Goal: Task Accomplishment & Management: Use online tool/utility

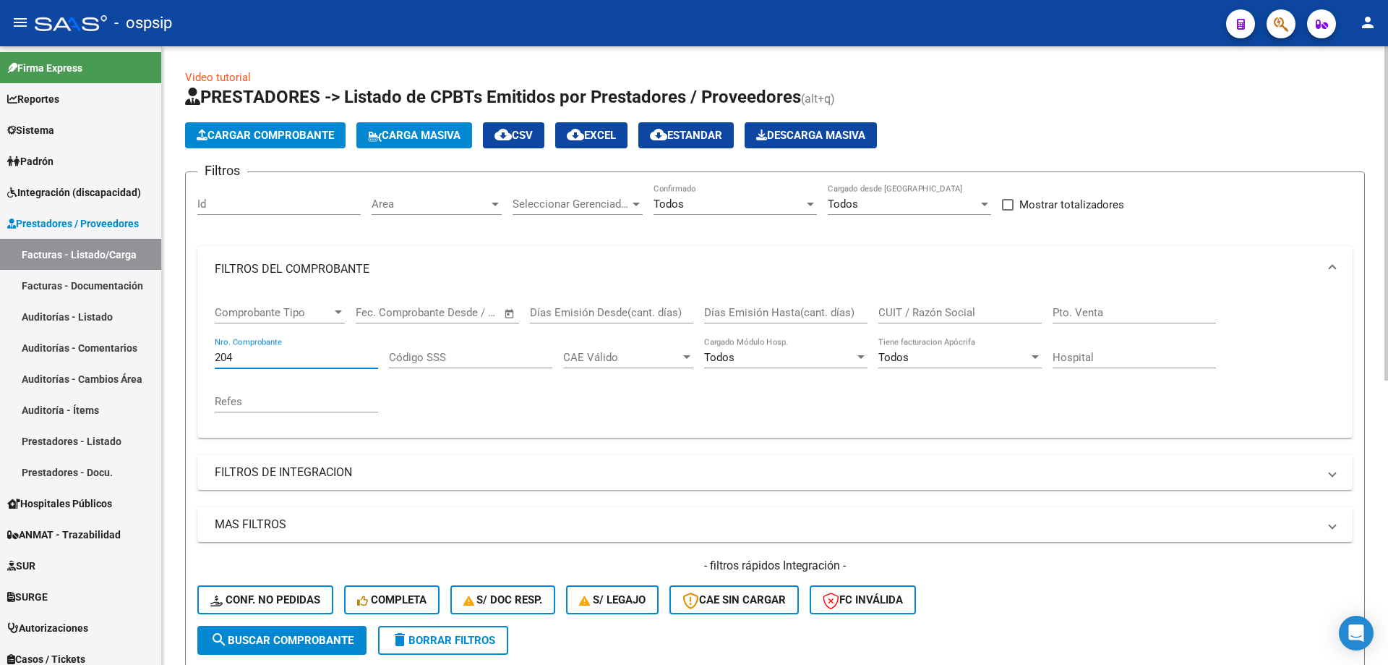
click at [288, 354] on input "204" at bounding box center [296, 357] width 163 height 13
type input "2"
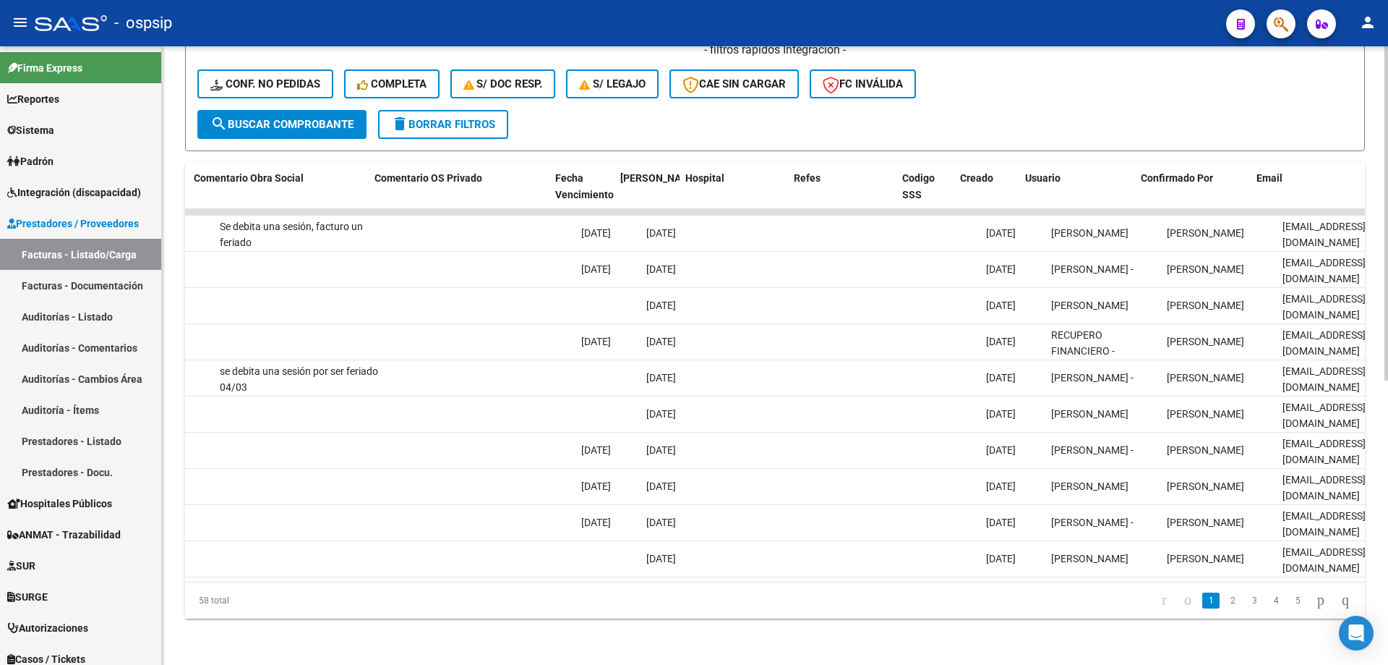
scroll to position [0, 2548]
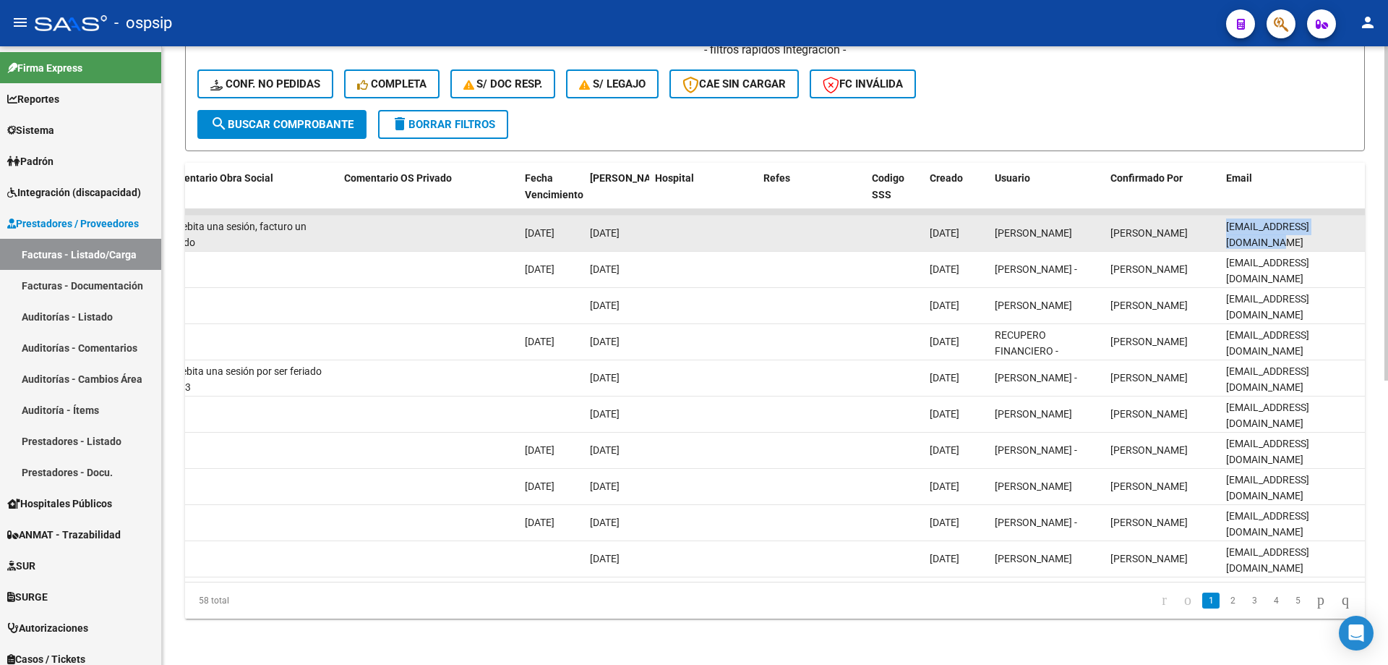
drag, startPoint x: 1224, startPoint y: 220, endPoint x: 1354, endPoint y: 214, distance: 130.3
click at [1354, 216] on datatable-body-cell "[EMAIL_ADDRESS][DOMAIN_NAME]" at bounding box center [1293, 233] width 145 height 35
copy span "[EMAIL_ADDRESS][DOMAIN_NAME]"
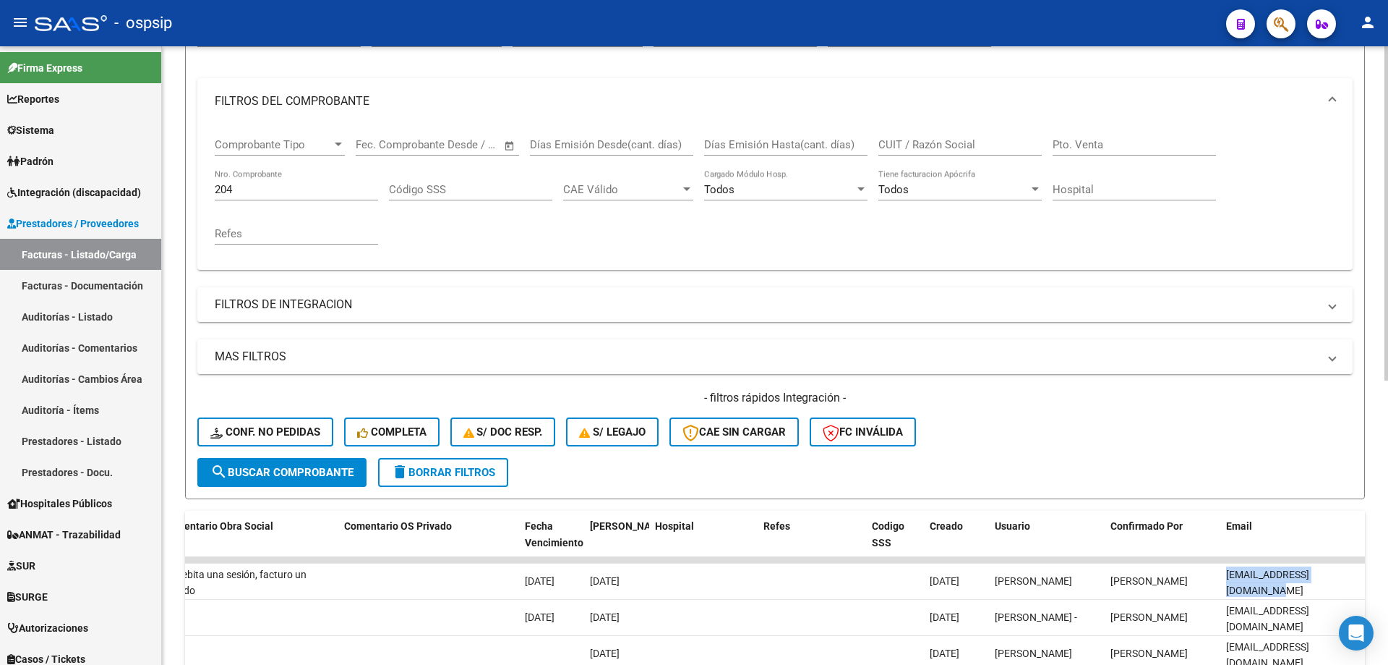
scroll to position [165, 0]
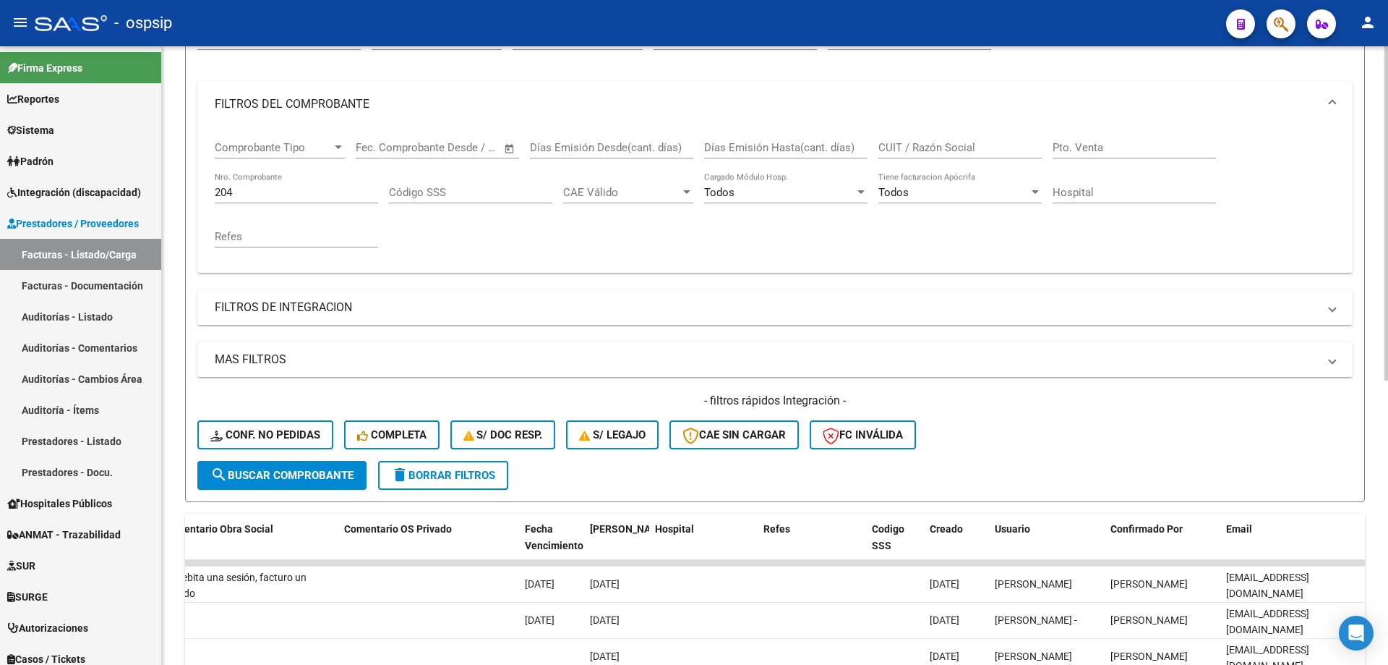
click at [272, 196] on input "204" at bounding box center [296, 192] width 163 height 13
type input "2"
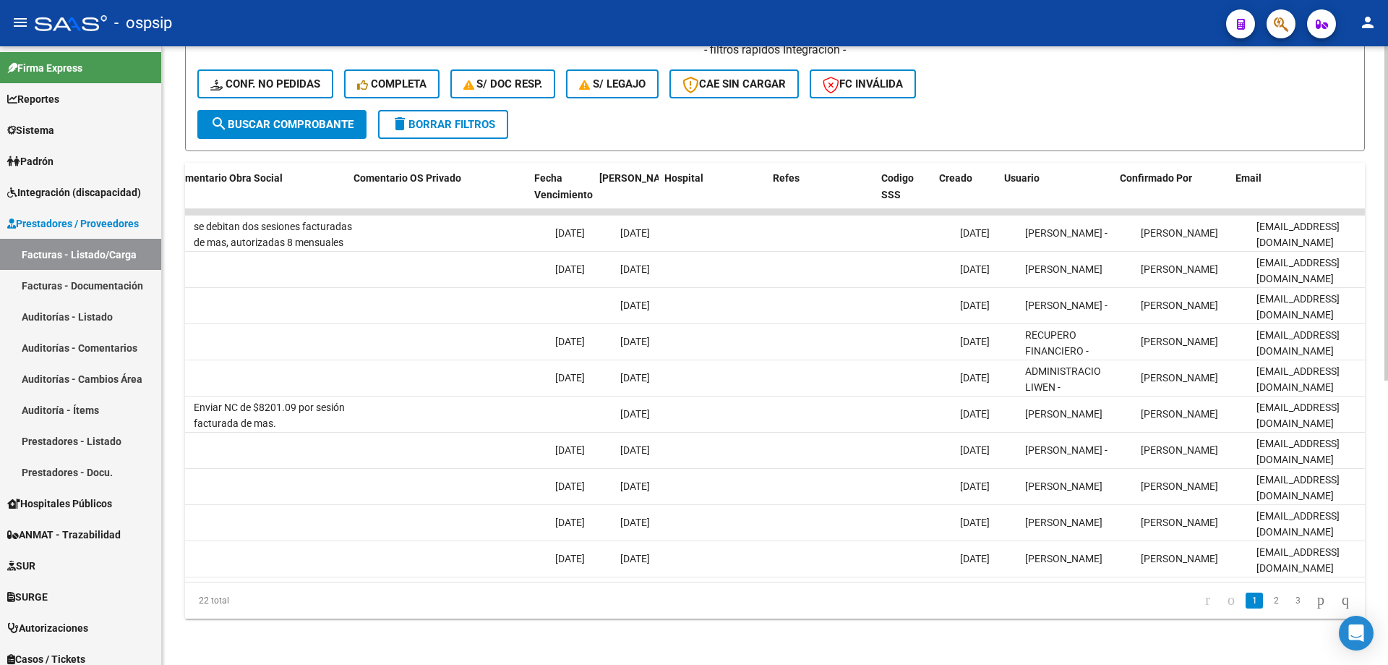
scroll to position [0, 2548]
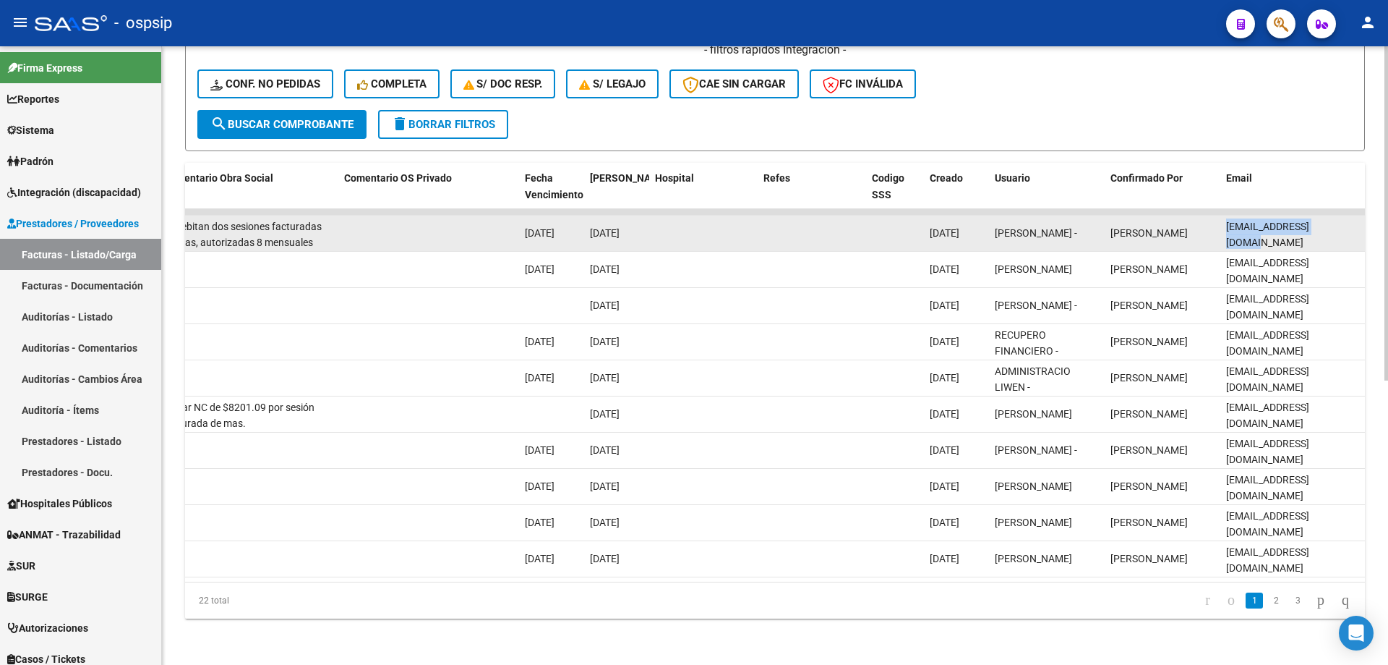
drag, startPoint x: 1349, startPoint y: 220, endPoint x: 1240, endPoint y: 213, distance: 109.4
click at [1232, 218] on div "[EMAIL_ADDRESS][DOMAIN_NAME]" at bounding box center [1292, 233] width 133 height 30
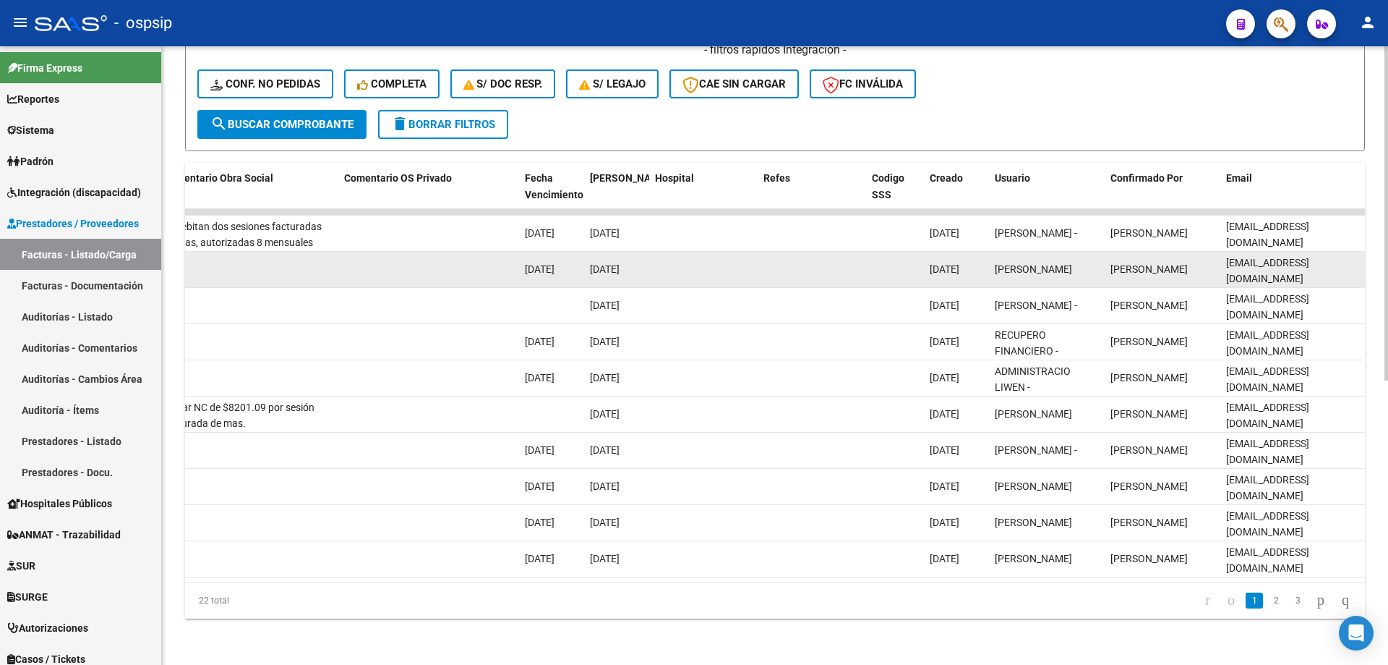
drag, startPoint x: 1244, startPoint y: 212, endPoint x: 1283, endPoint y: 242, distance: 49.0
click at [1283, 252] on datatable-body-cell "[EMAIL_ADDRESS][DOMAIN_NAME]" at bounding box center [1293, 269] width 145 height 35
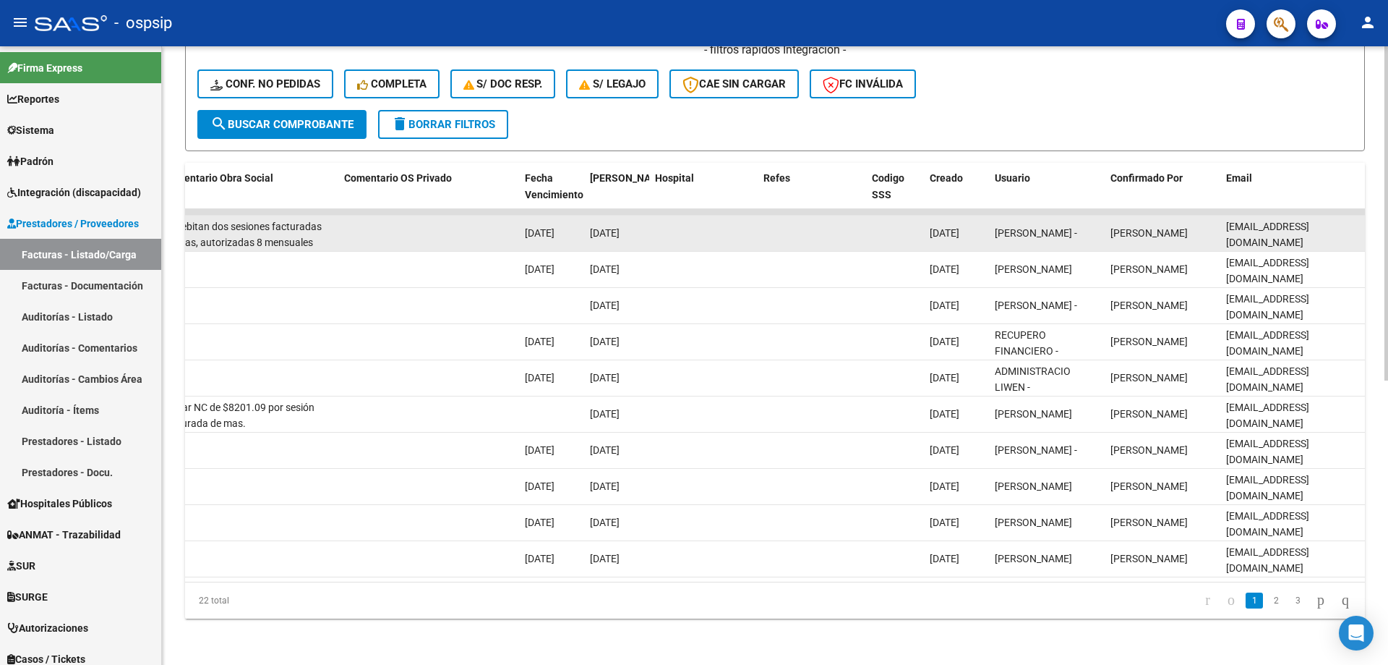
drag, startPoint x: 1348, startPoint y: 220, endPoint x: 1231, endPoint y: 223, distance: 117.2
click at [1221, 228] on datatable-body-cell "[EMAIL_ADDRESS][DOMAIN_NAME]" at bounding box center [1293, 233] width 145 height 35
copy span "[EMAIL_ADDRESS][DOMAIN_NAME]"
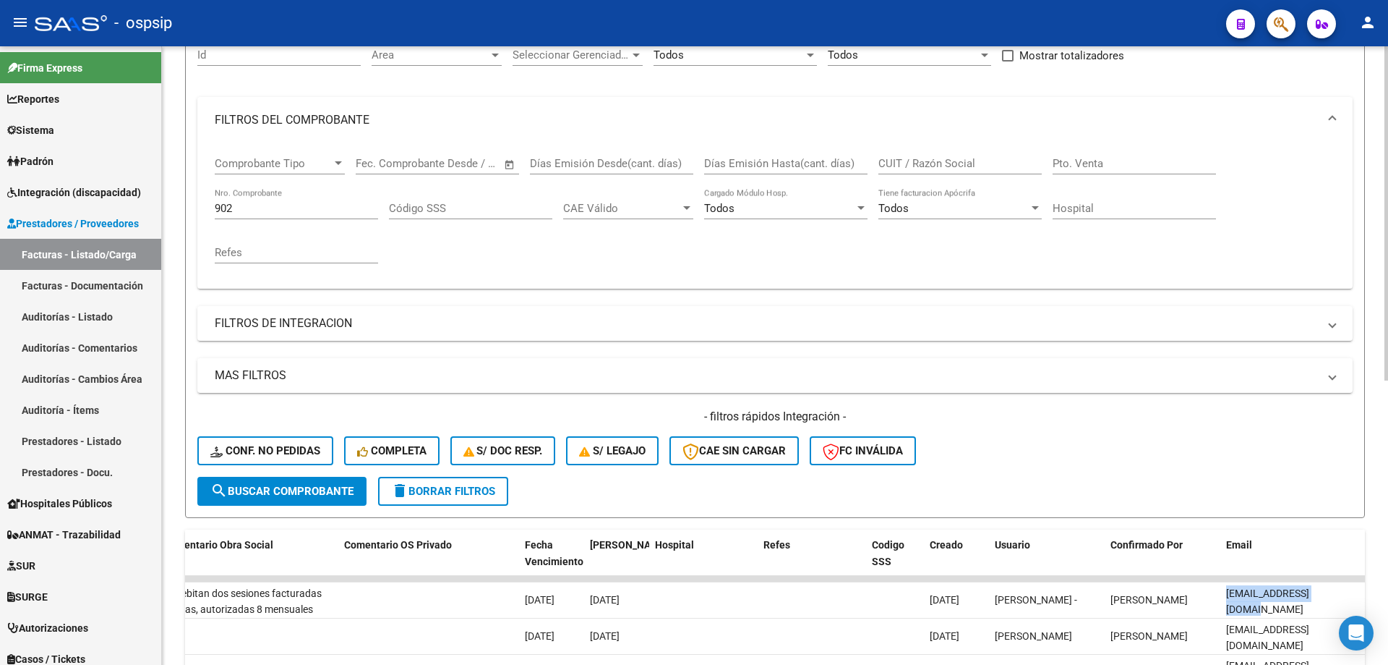
scroll to position [20, 0]
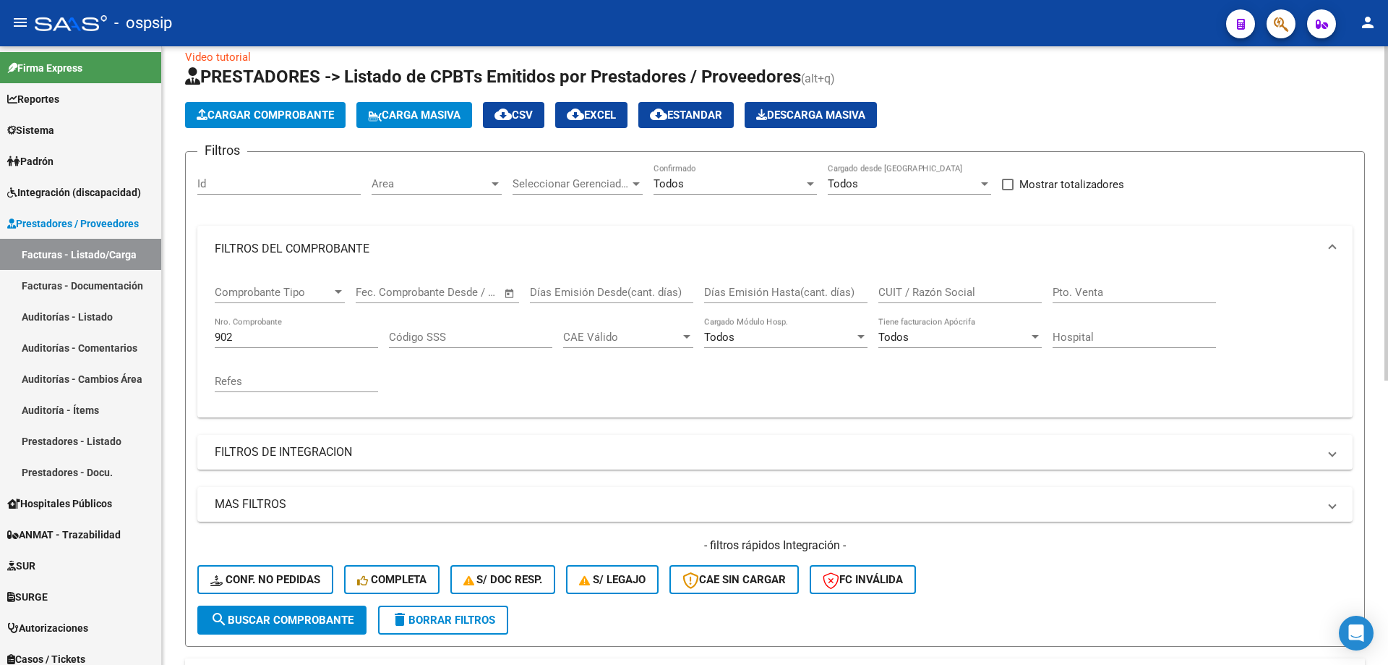
click at [240, 339] on input "902" at bounding box center [296, 336] width 163 height 13
type input "9"
click at [229, 336] on input "2581" at bounding box center [296, 336] width 163 height 13
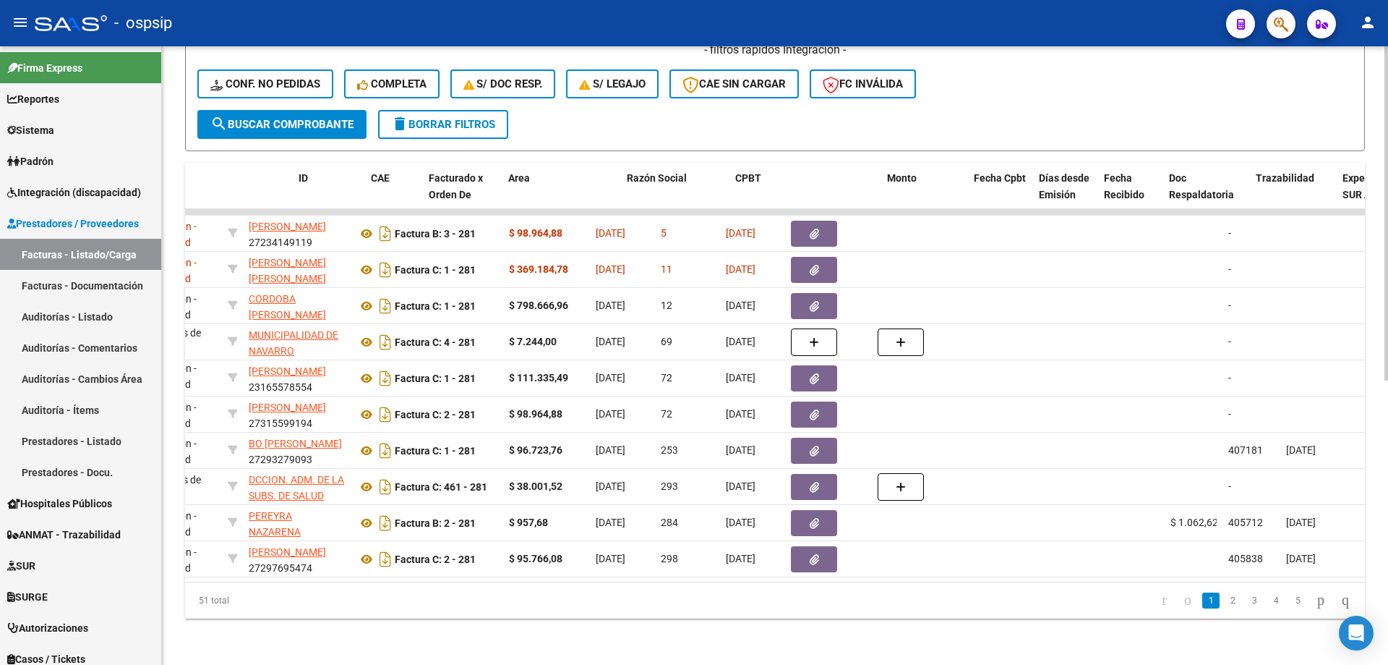
scroll to position [0, 0]
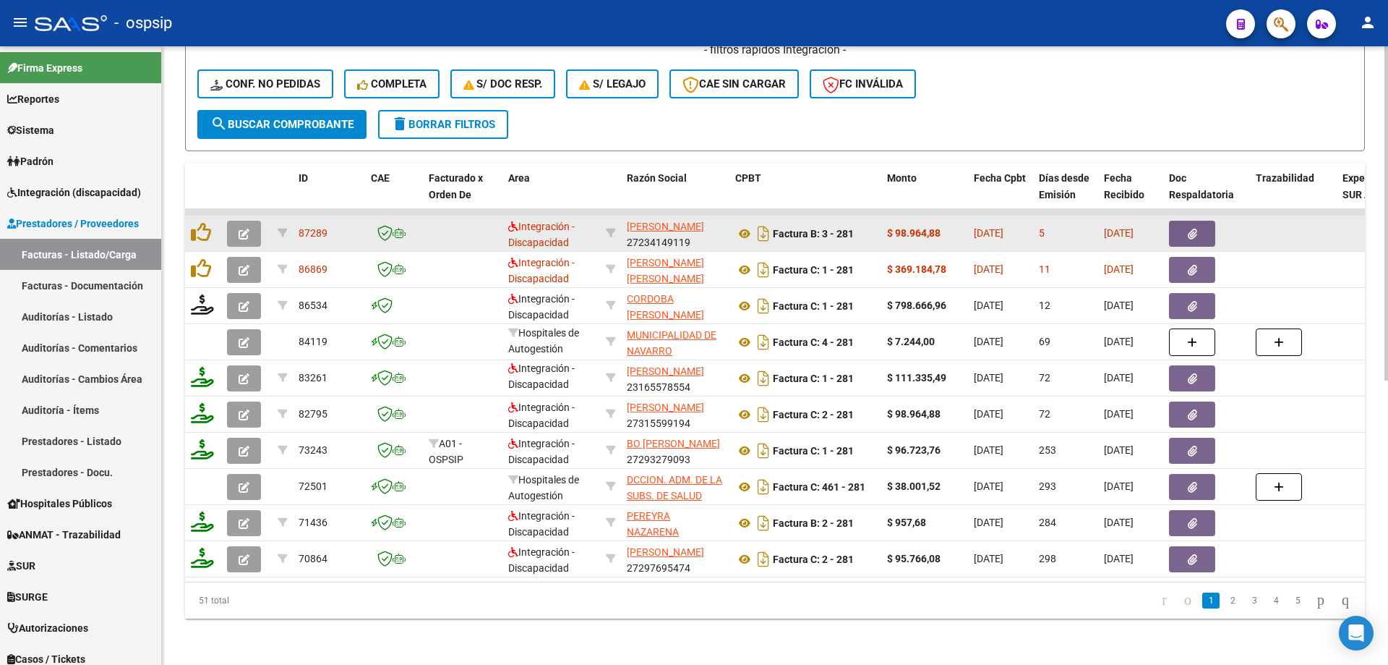
type input "280"
click at [246, 229] on icon "button" at bounding box center [244, 234] width 11 height 11
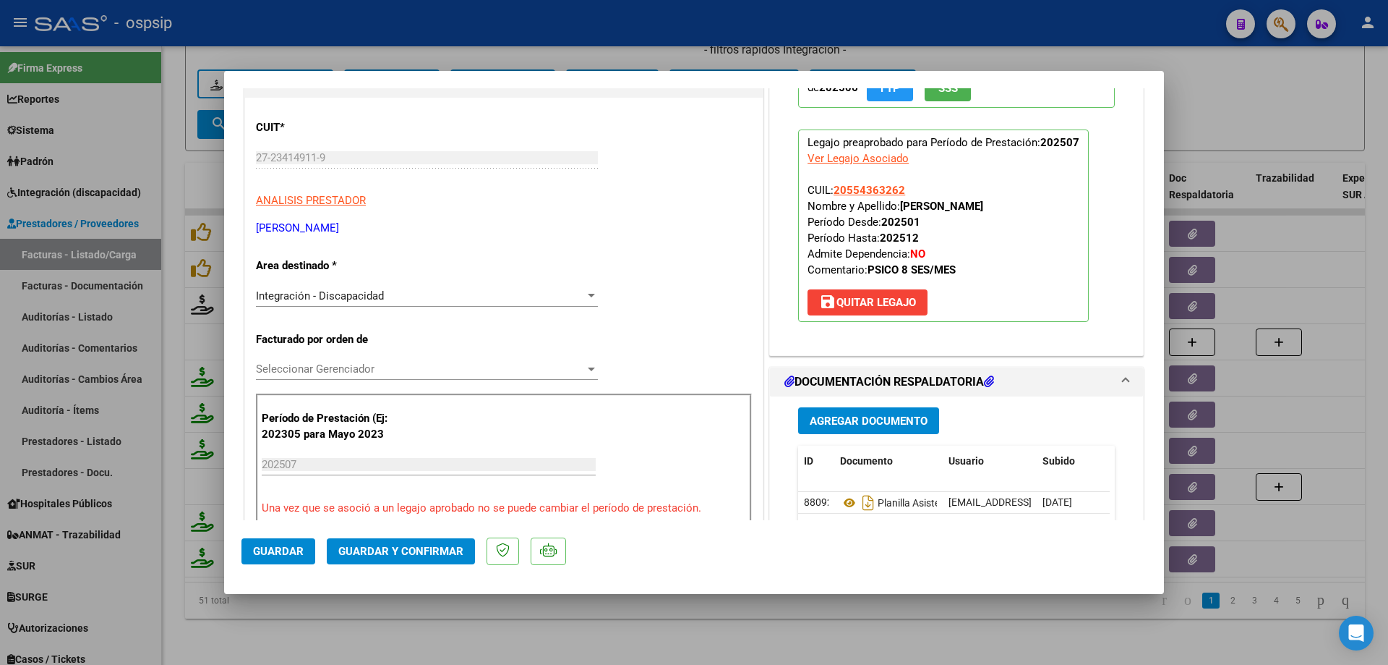
scroll to position [217, 0]
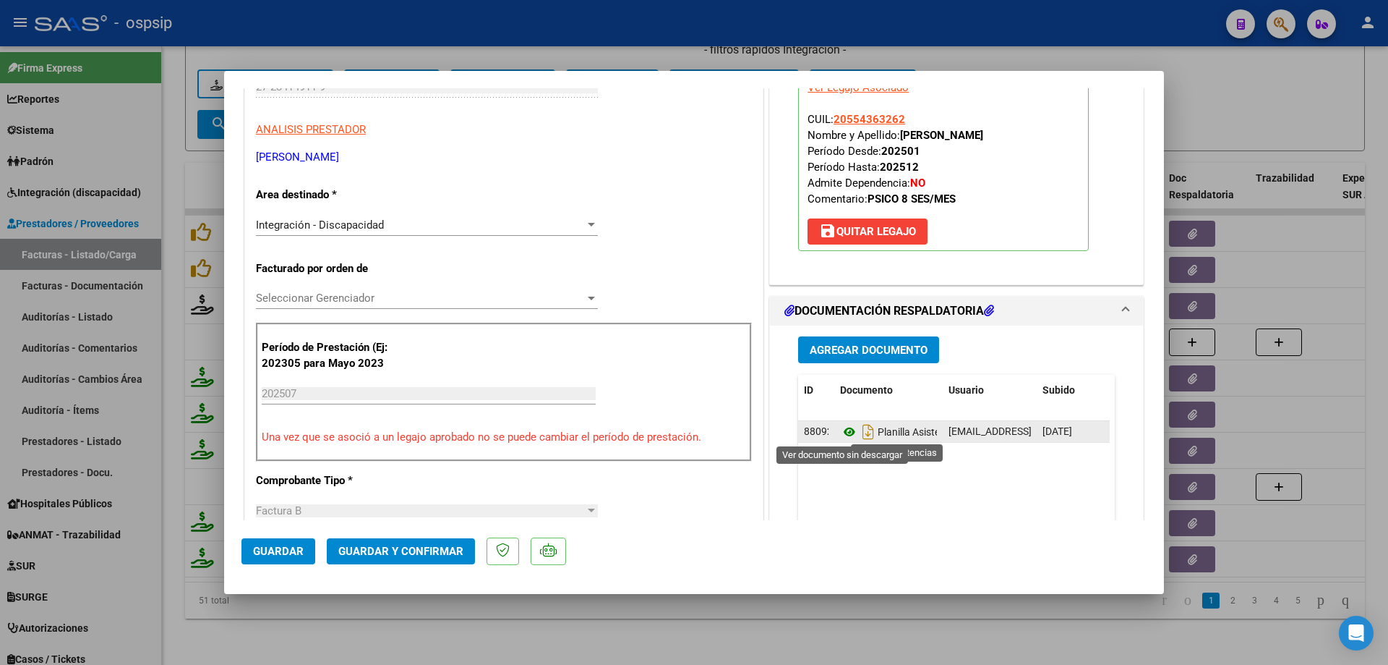
click at [840, 432] on icon at bounding box center [849, 431] width 19 height 17
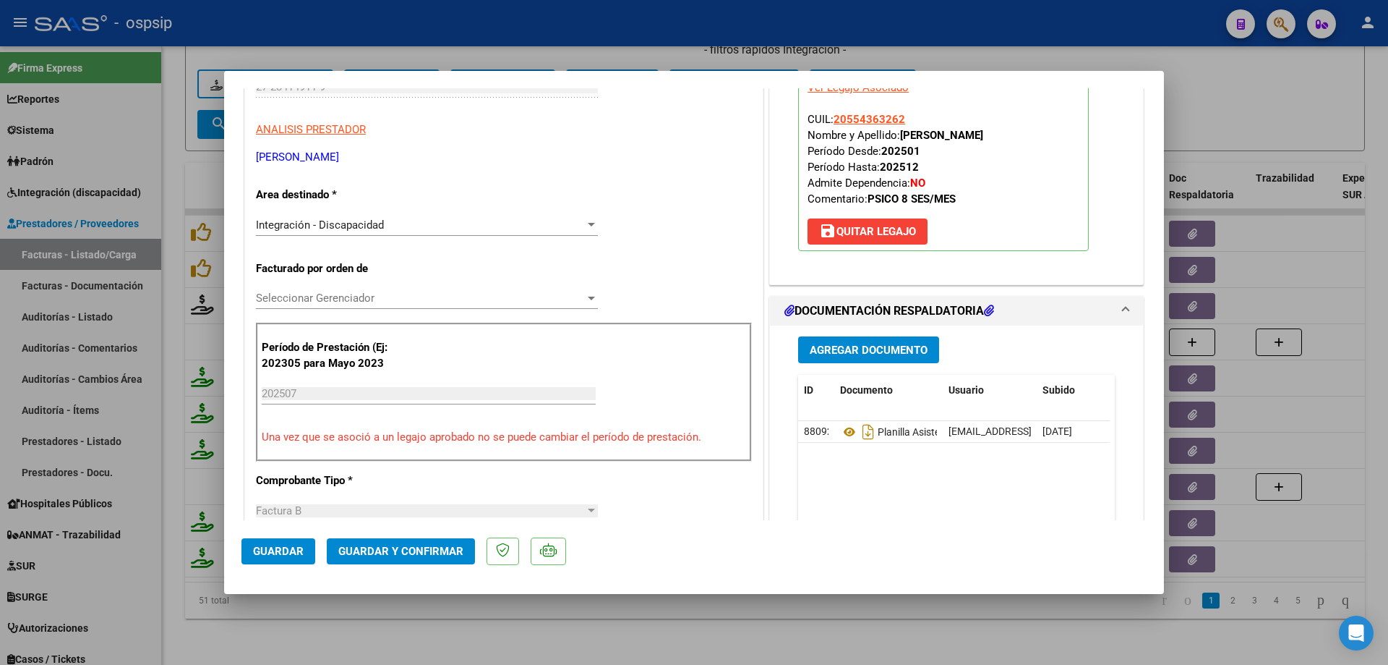
click at [1225, 97] on div at bounding box center [694, 332] width 1388 height 665
type input "$ 0,00"
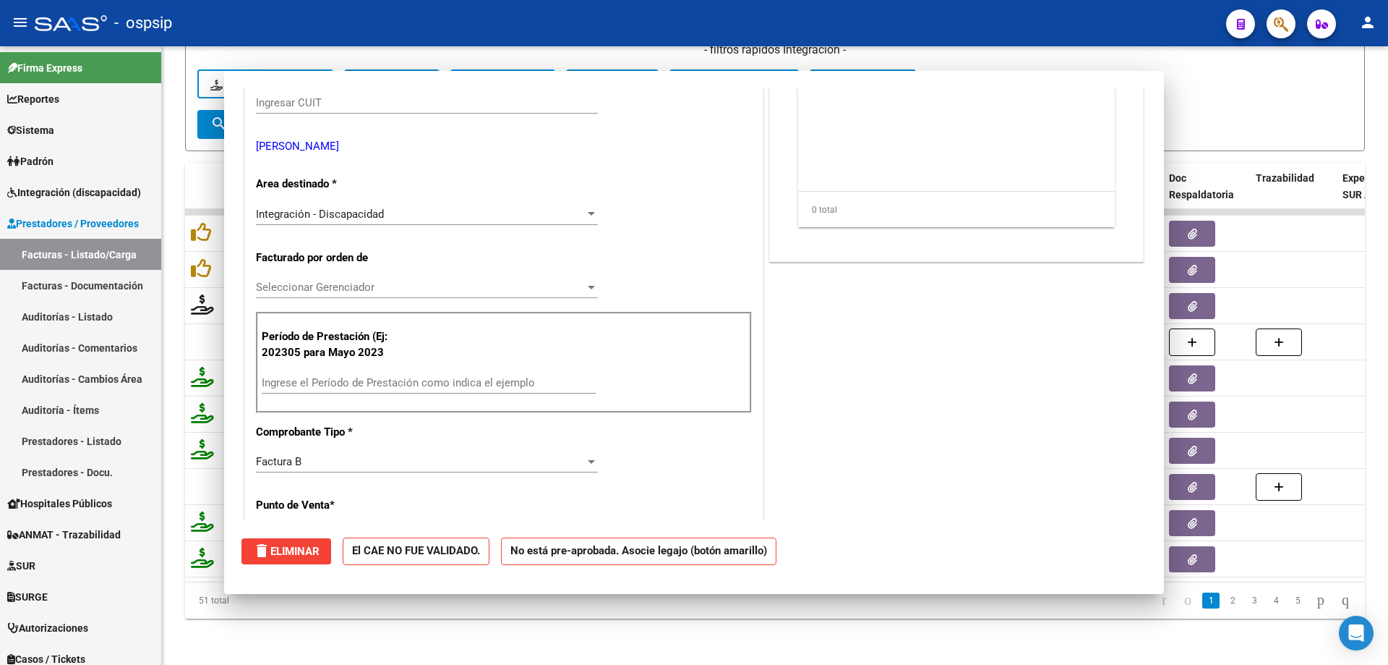
scroll to position [0, 0]
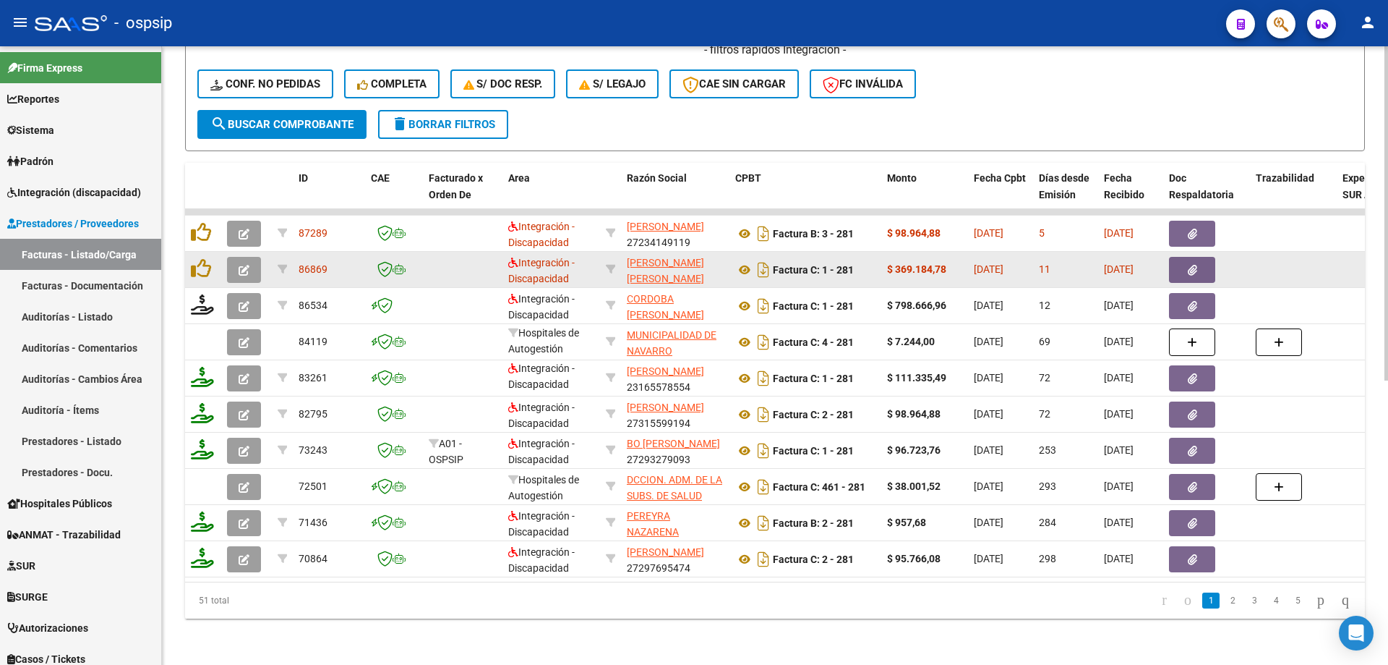
click at [233, 259] on button "button" at bounding box center [244, 270] width 34 height 26
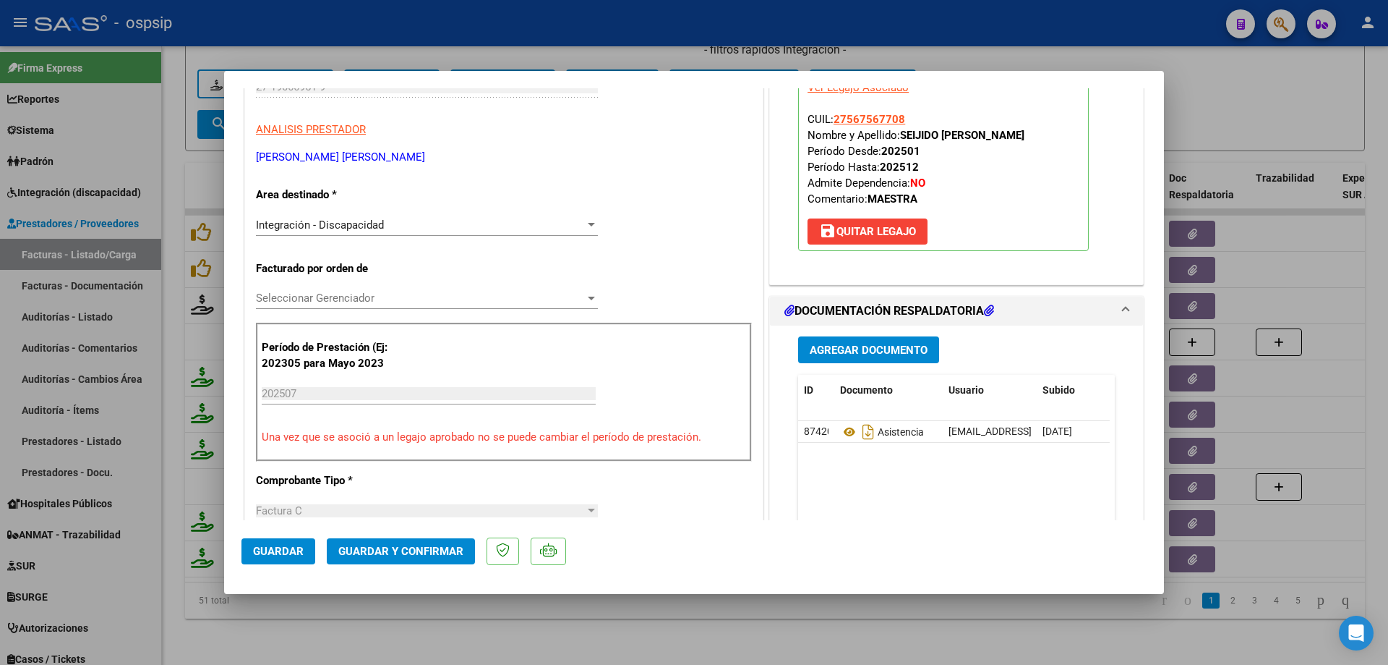
scroll to position [362, 0]
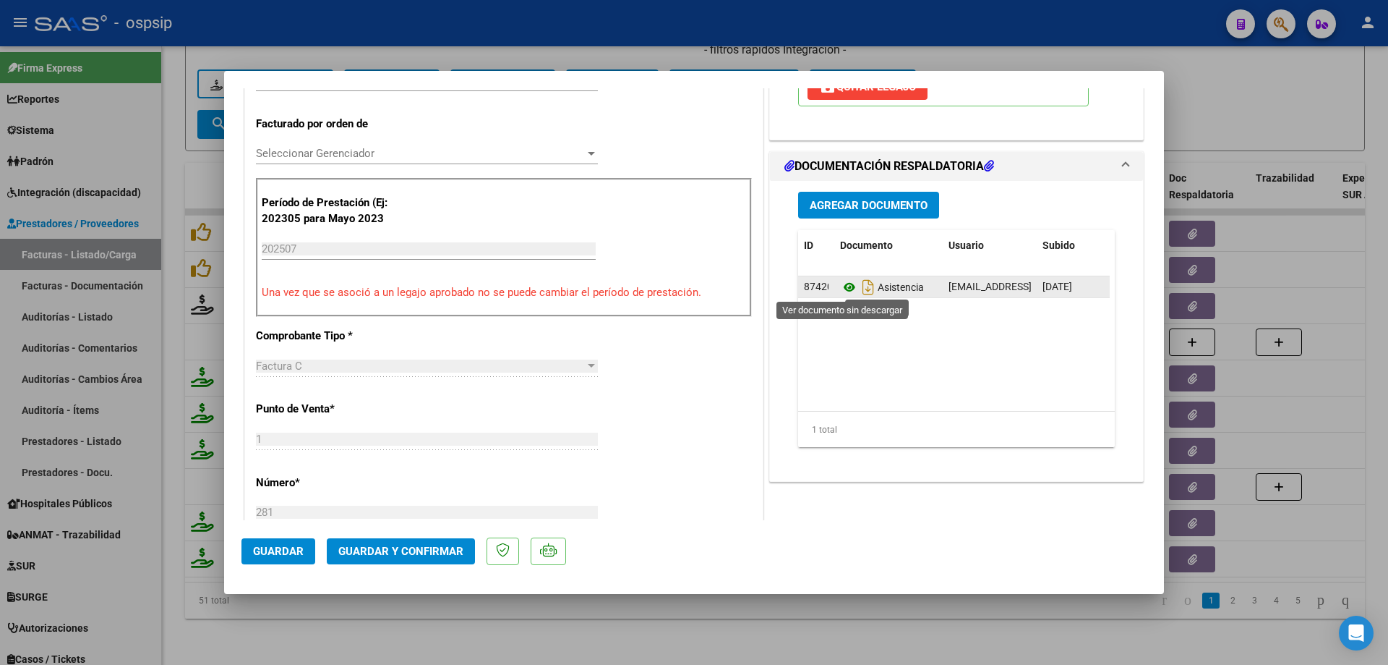
click at [844, 281] on icon at bounding box center [849, 286] width 19 height 17
click at [845, 283] on icon at bounding box center [849, 286] width 19 height 17
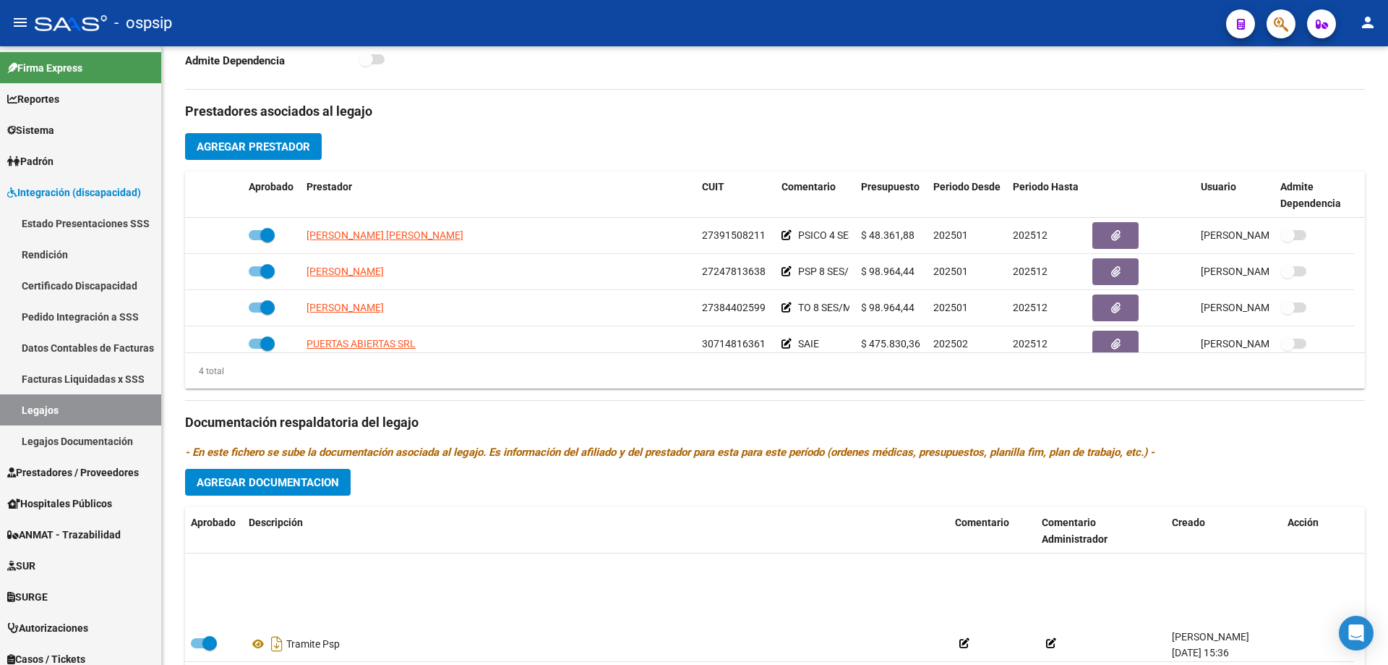
scroll to position [434, 0]
